Goal: Information Seeking & Learning: Learn about a topic

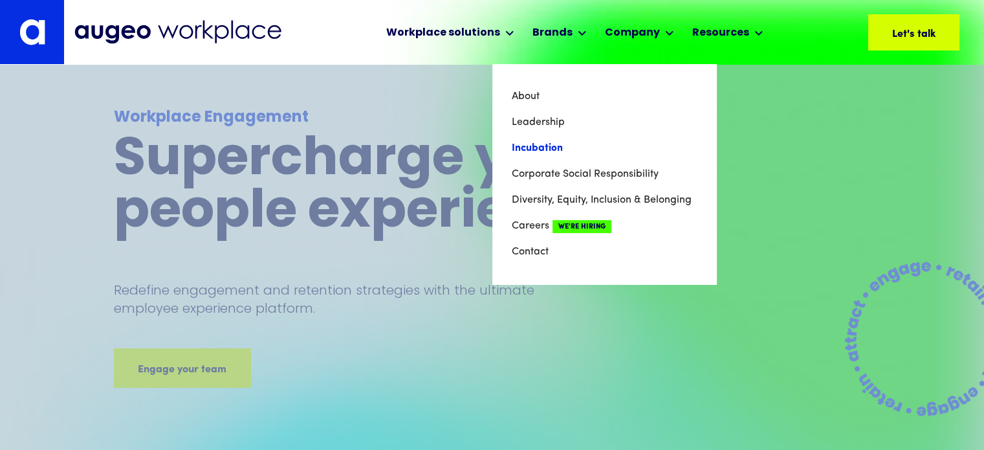
click at [541, 148] on link "Incubation" at bounding box center [604, 148] width 185 height 26
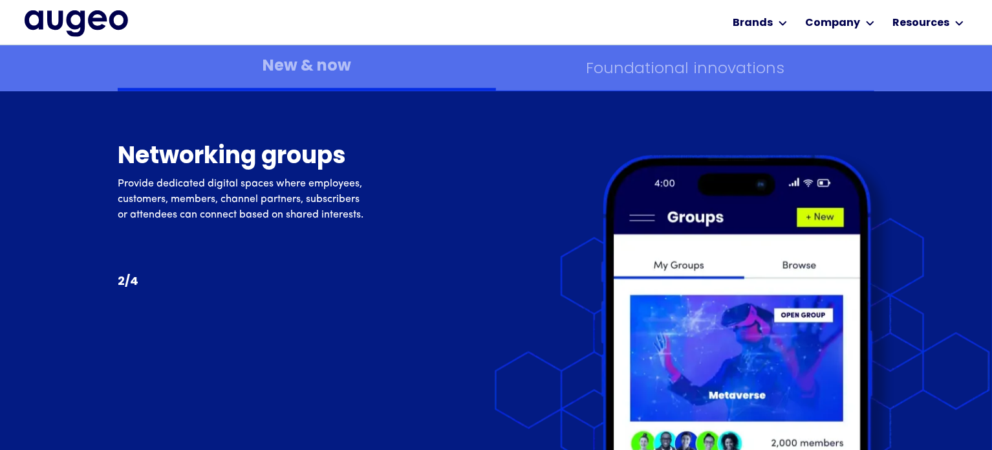
scroll to position [5378, 0]
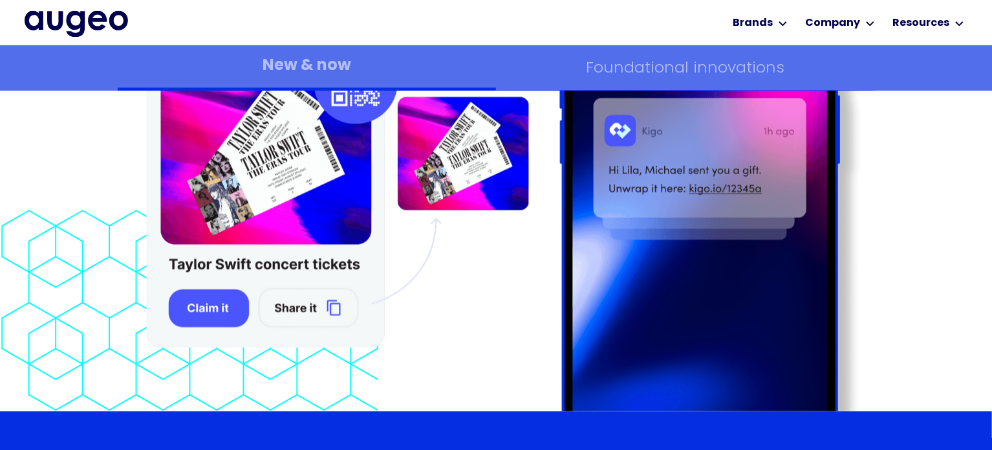
click at [693, 75] on div "Foundational innovations" at bounding box center [685, 68] width 199 height 17
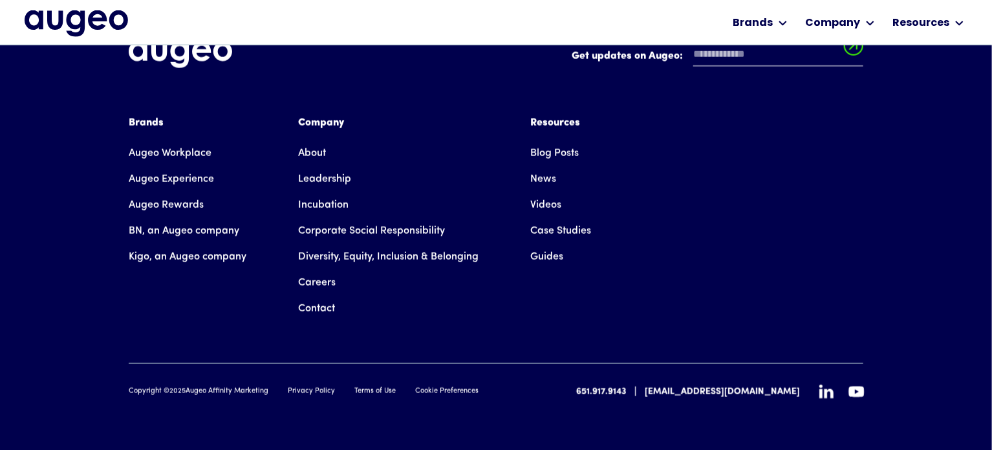
scroll to position [5798, 0]
click at [191, 157] on link "Augeo Workplace" at bounding box center [170, 153] width 83 height 26
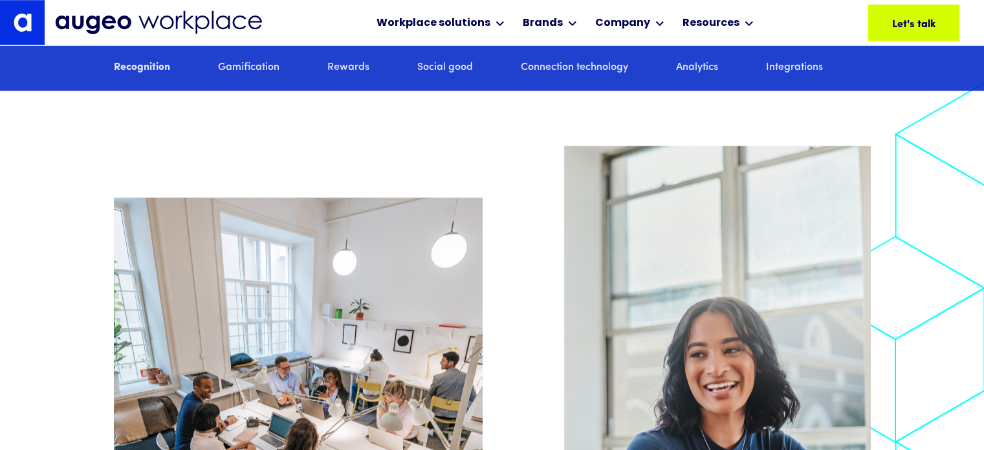
scroll to position [1198, 0]
click at [263, 75] on link "Gamification" at bounding box center [248, 68] width 61 height 14
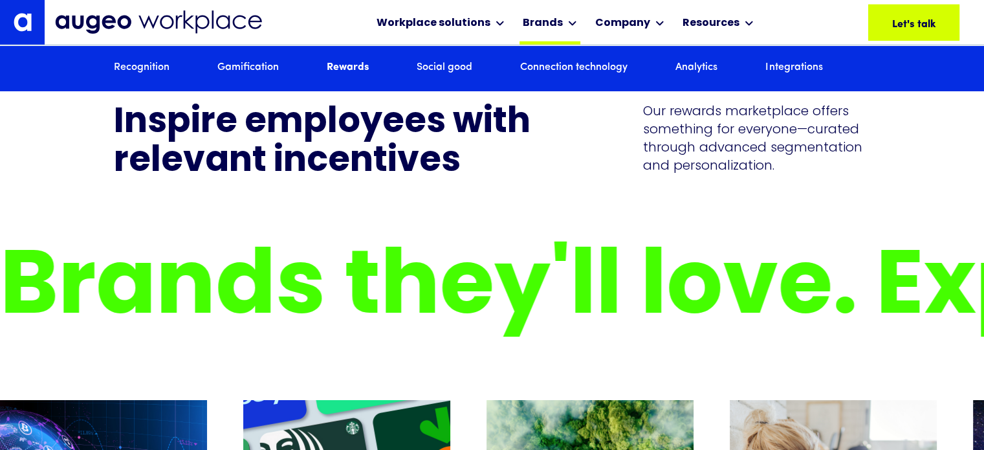
scroll to position [3734, 0]
